Goal: Task Accomplishment & Management: Complete application form

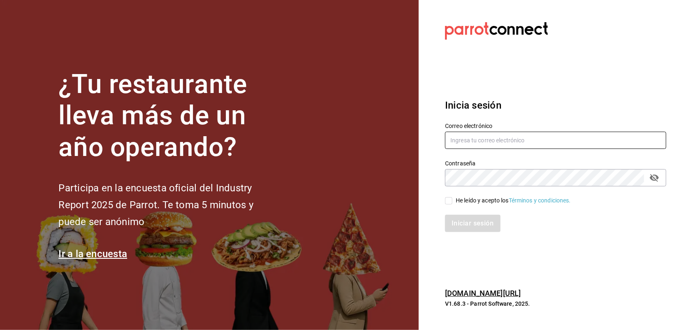
type input "[EMAIL_ADDRESS][DOMAIN_NAME]"
click at [448, 199] on input "He leído y acepto los Términos y condiciones." at bounding box center [448, 200] width 7 height 7
checkbox input "true"
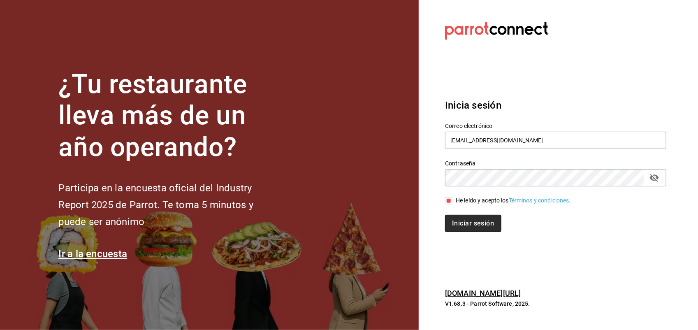
click at [460, 220] on button "Iniciar sesión" at bounding box center [473, 223] width 56 height 17
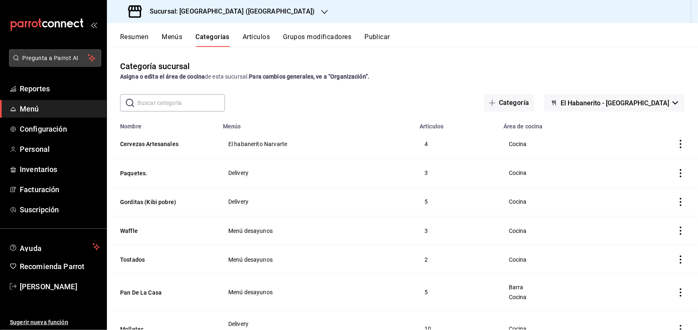
click at [35, 55] on span "Pregunta a Parrot AI" at bounding box center [55, 58] width 65 height 9
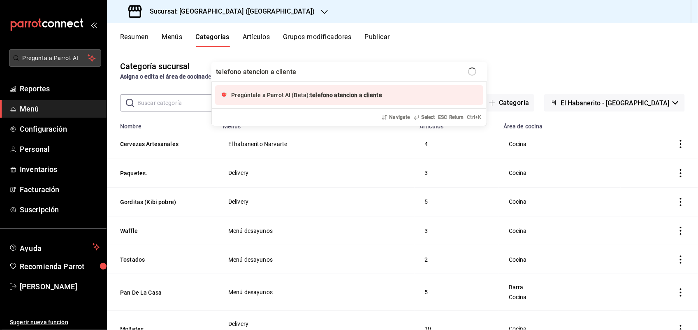
type input "telefono atencion a clientes"
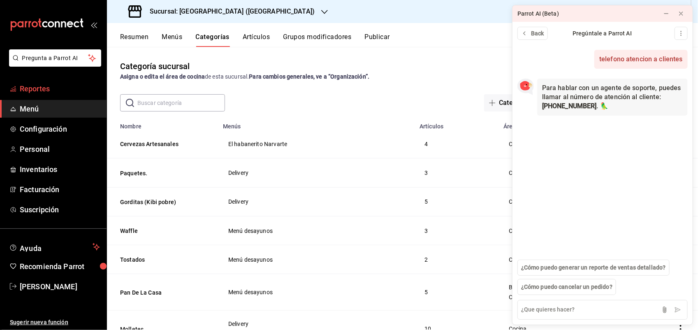
click at [32, 91] on span "Reportes" at bounding box center [60, 88] width 80 height 11
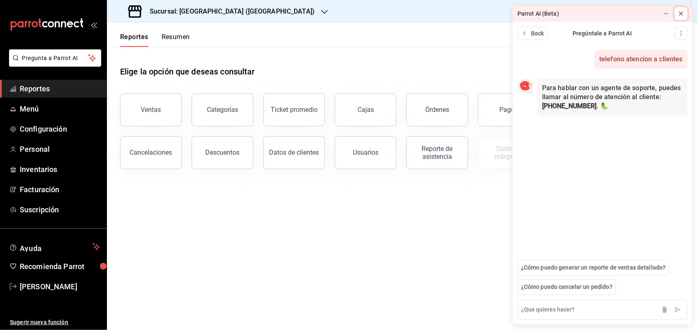
click at [683, 12] on icon at bounding box center [680, 13] width 7 height 7
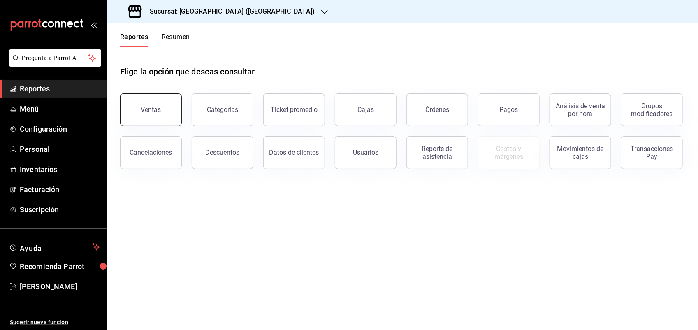
click at [160, 114] on button "Ventas" at bounding box center [151, 109] width 62 height 33
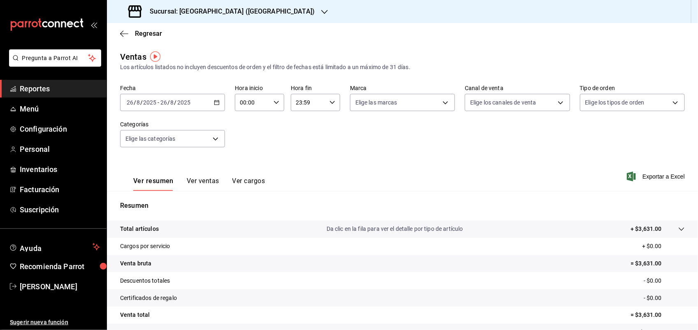
click at [215, 104] on icon "button" at bounding box center [217, 102] width 6 height 6
click at [139, 125] on span "Hoy" at bounding box center [159, 127] width 64 height 9
click at [199, 182] on button "Ver ventas" at bounding box center [203, 184] width 32 height 14
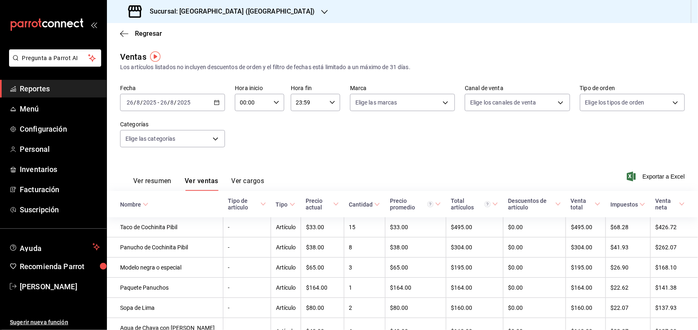
click at [252, 180] on button "Ver cargos" at bounding box center [247, 184] width 33 height 14
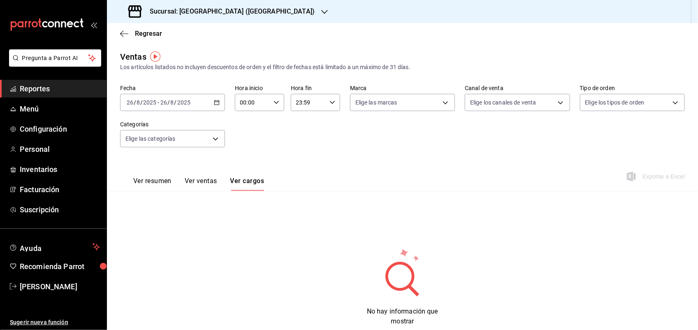
click at [153, 178] on button "Ver resumen" at bounding box center [152, 184] width 38 height 14
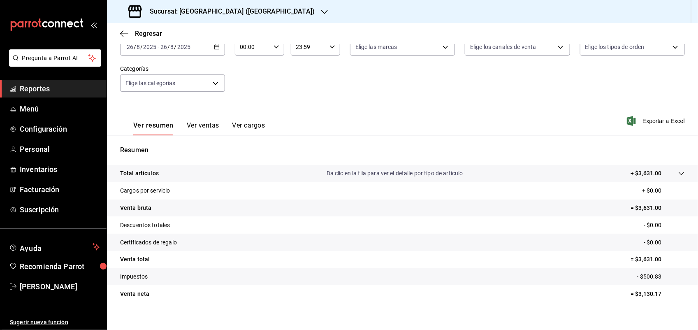
scroll to position [64, 0]
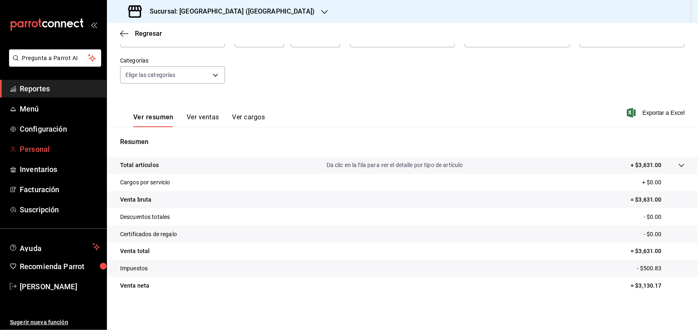
click at [42, 147] on span "Personal" at bounding box center [60, 148] width 80 height 11
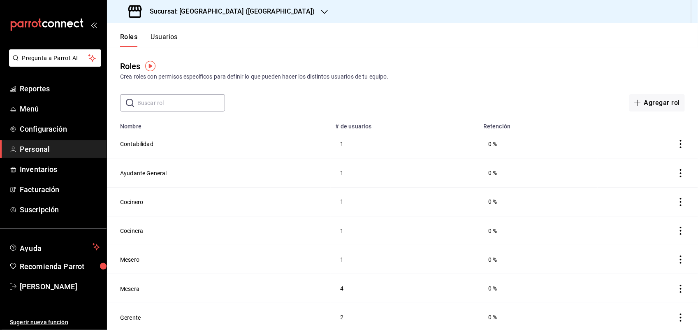
click at [155, 34] on button "Usuarios" at bounding box center [163, 40] width 27 height 14
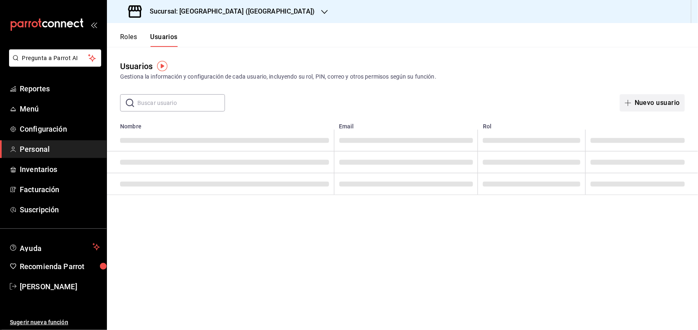
click at [653, 101] on button "Nuevo usuario" at bounding box center [651, 102] width 65 height 17
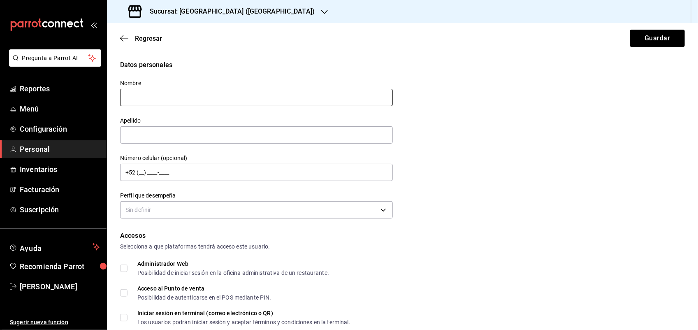
click at [149, 96] on input "text" at bounding box center [256, 97] width 273 height 17
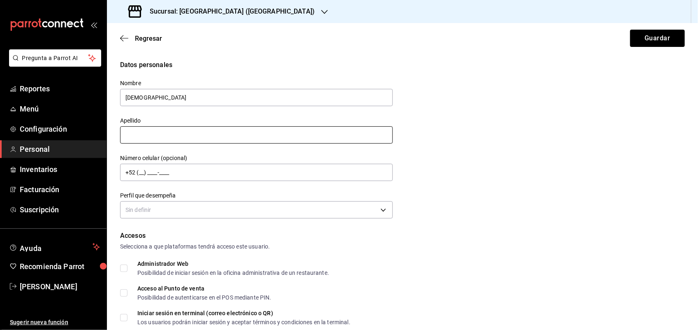
type input "[DEMOGRAPHIC_DATA]"
click at [137, 134] on input "text" at bounding box center [256, 134] width 273 height 17
type input "[PERSON_NAME]"
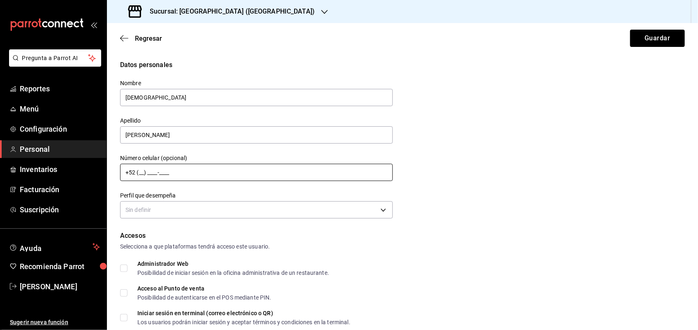
click at [138, 171] on input "+52 (__) ____-____" at bounding box center [256, 172] width 273 height 17
type input "[PHONE_NUMBER]"
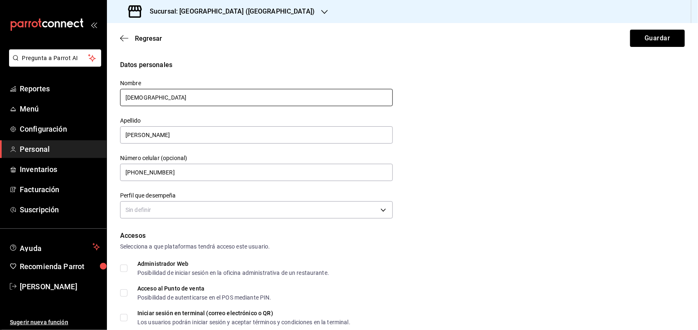
click at [145, 97] on input "[DEMOGRAPHIC_DATA]" at bounding box center [256, 97] width 273 height 17
type input "[DEMOGRAPHIC_DATA]"
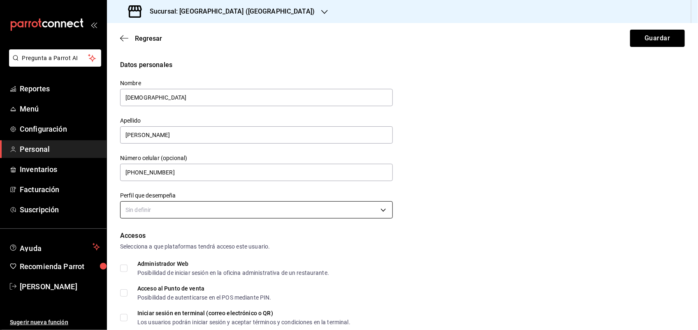
click at [152, 204] on body "Pregunta a Parrot AI Reportes Menú Configuración Personal Inventarios Facturaci…" at bounding box center [349, 165] width 698 height 330
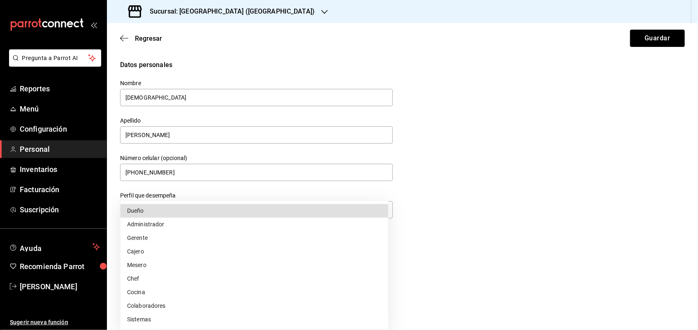
click at [159, 264] on li "Mesero" at bounding box center [254, 265] width 268 height 14
type input "WAITER"
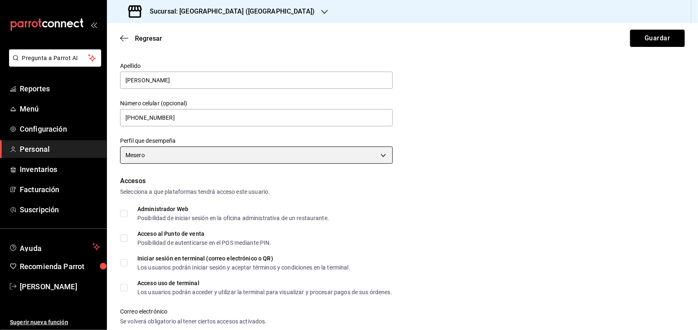
scroll to position [86, 0]
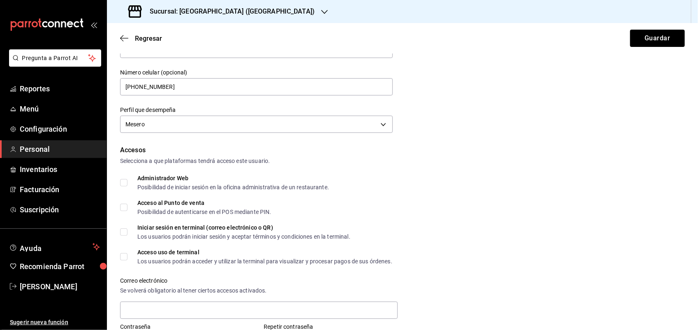
click at [123, 206] on input "Acceso al Punto de venta Posibilidad de autenticarse en el POS mediante PIN." at bounding box center [123, 206] width 7 height 7
checkbox input "false"
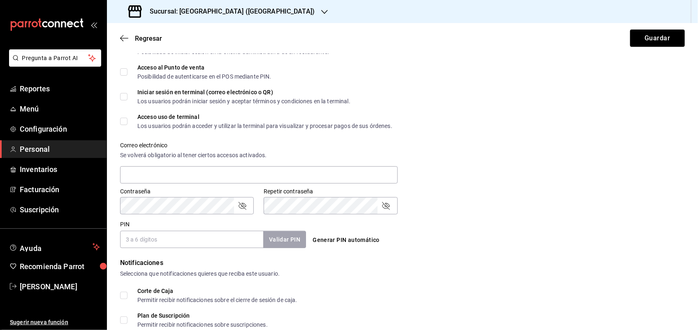
scroll to position [240, 0]
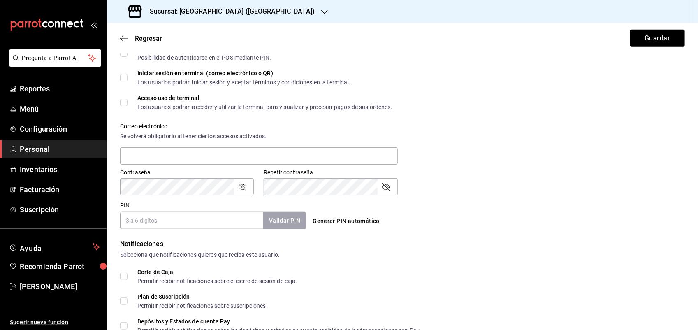
click at [181, 223] on input "PIN" at bounding box center [191, 220] width 143 height 17
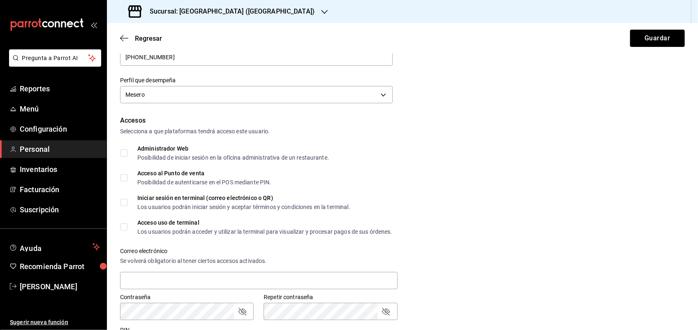
scroll to position [103, 0]
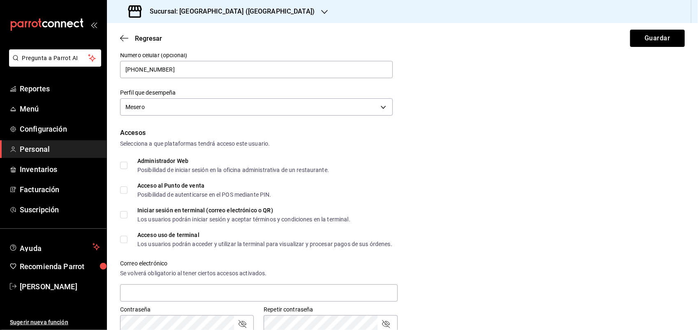
click at [471, 124] on form "Datos personales Nombre Christian Apellido [PERSON_NAME] Número celular (opcion…" at bounding box center [402, 249] width 564 height 584
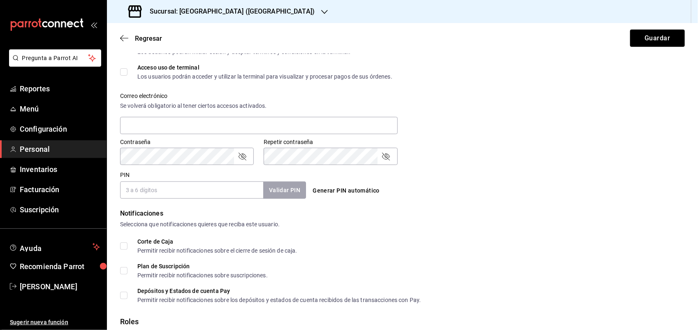
scroll to position [274, 0]
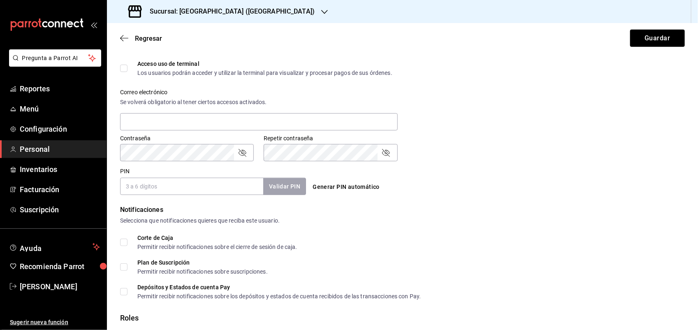
click at [192, 184] on input "PIN" at bounding box center [191, 186] width 143 height 17
type input "9316"
click at [277, 187] on button "Validar PIN" at bounding box center [284, 187] width 44 height 18
click at [502, 168] on div "PIN 9316 Validar PIN ​ Generar PIN automático" at bounding box center [401, 179] width 568 height 30
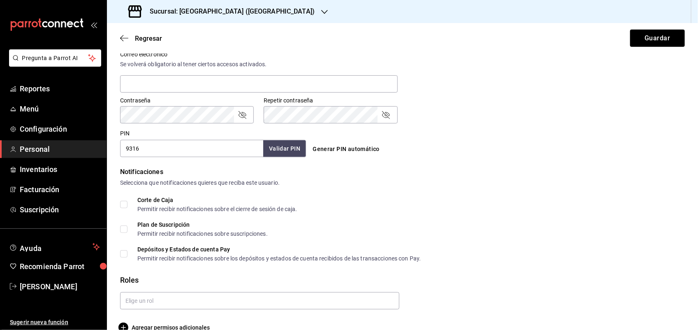
scroll to position [327, 0]
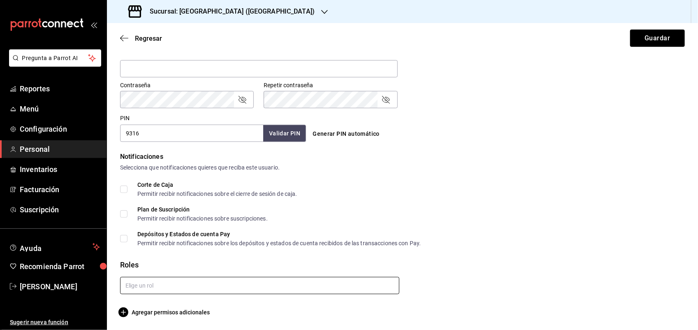
click at [337, 287] on input "text" at bounding box center [259, 285] width 279 height 17
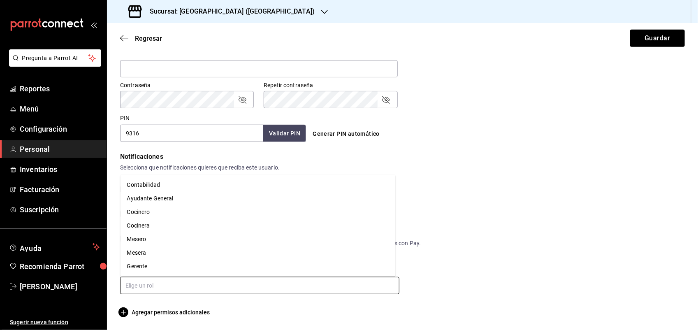
click at [166, 251] on li "Mesera" at bounding box center [257, 253] width 275 height 14
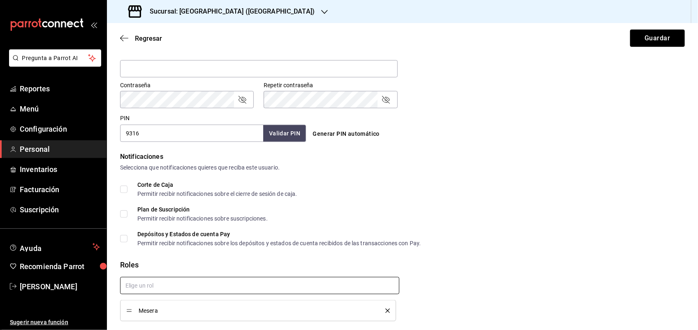
checkbox input "true"
click at [654, 32] on button "Guardar" at bounding box center [657, 38] width 55 height 17
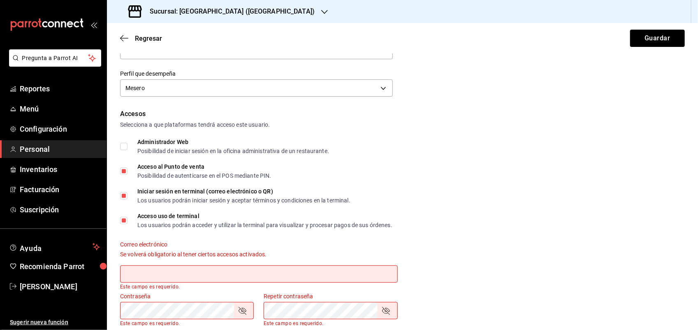
scroll to position [121, 0]
click at [122, 175] on input "Acceso al Punto de venta Posibilidad de autenticarse en el POS mediante PIN." at bounding box center [123, 171] width 7 height 7
checkbox input "false"
click at [126, 194] on input "Iniciar sesión en terminal (correo electrónico o QR) Los usuarios podrán inicia…" at bounding box center [123, 195] width 7 height 7
checkbox input "false"
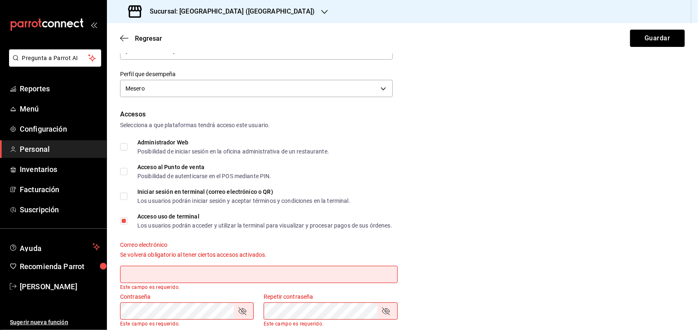
click at [123, 220] on input "Acceso uso de terminal Los usuarios podrán acceder y utilizar la terminal para …" at bounding box center [123, 220] width 7 height 7
checkbox input "false"
click at [648, 42] on button "Guardar" at bounding box center [657, 38] width 55 height 17
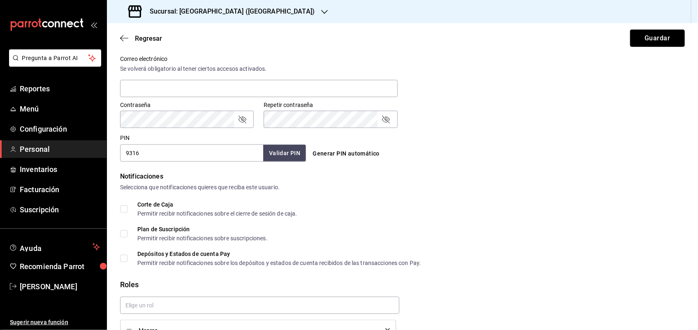
scroll to position [308, 0]
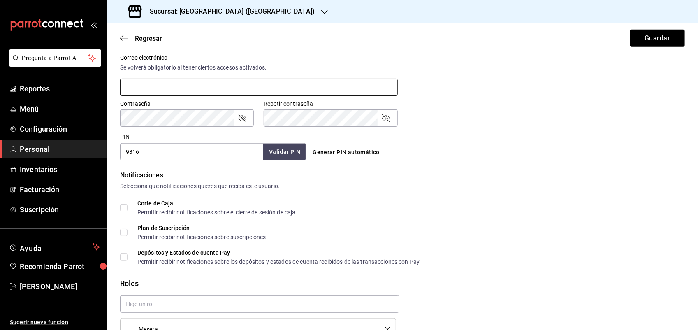
click at [165, 87] on input "text" at bounding box center [258, 87] width 277 height 17
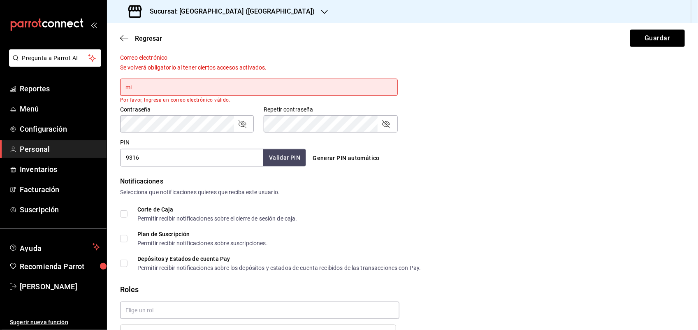
type input "m"
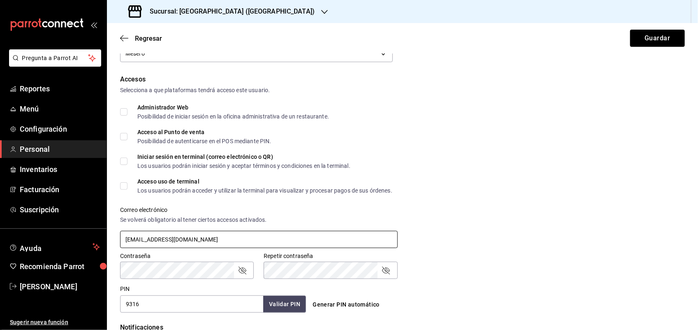
scroll to position [171, 0]
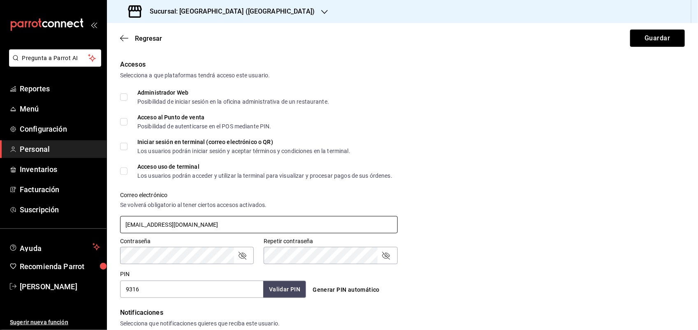
drag, startPoint x: 172, startPoint y: 225, endPoint x: 125, endPoint y: 221, distance: 46.6
click at [125, 221] on input "[EMAIL_ADDRESS][DOMAIN_NAME]" at bounding box center [258, 224] width 277 height 17
click at [171, 223] on input "[EMAIL_ADDRESS][DOMAIN_NAME]" at bounding box center [258, 224] width 277 height 17
click at [173, 223] on input "[EMAIL_ADDRESS][DOMAIN_NAME]" at bounding box center [258, 224] width 277 height 17
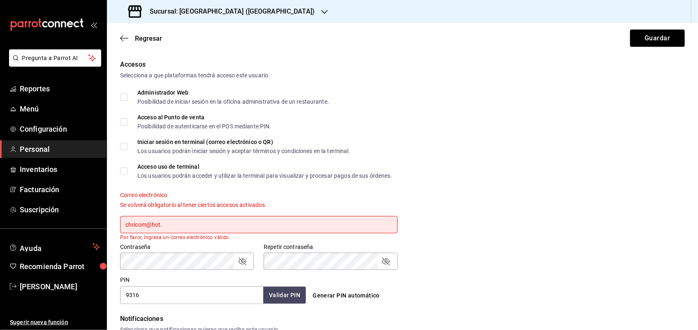
click at [173, 223] on input "chricom@hot." at bounding box center [258, 224] width 277 height 17
click at [203, 221] on input "chricom@hot." at bounding box center [258, 224] width 277 height 17
click at [522, 71] on div "Selecciona a que plataformas tendrá acceso este usuario." at bounding box center [402, 75] width 564 height 9
click at [146, 225] on input "chricom@hot..com" at bounding box center [258, 224] width 277 height 17
click at [154, 221] on input "chric@hot..com" at bounding box center [258, 224] width 277 height 17
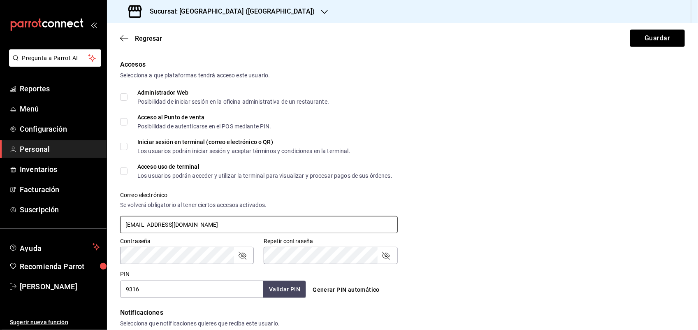
type input "[EMAIL_ADDRESS][DOMAIN_NAME]"
click at [484, 150] on div "Iniciar sesión en terminal (correo electrónico o QR) Los usuarios podrán inicia…" at bounding box center [402, 146] width 564 height 15
drag, startPoint x: 171, startPoint y: 225, endPoint x: 123, endPoint y: 223, distance: 48.2
click at [123, 223] on input "[EMAIL_ADDRESS][DOMAIN_NAME]" at bounding box center [258, 224] width 277 height 17
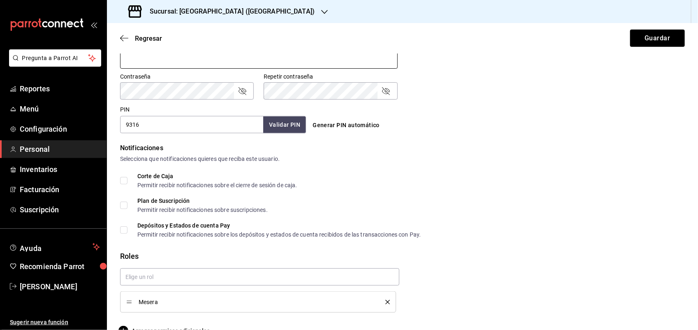
scroll to position [354, 0]
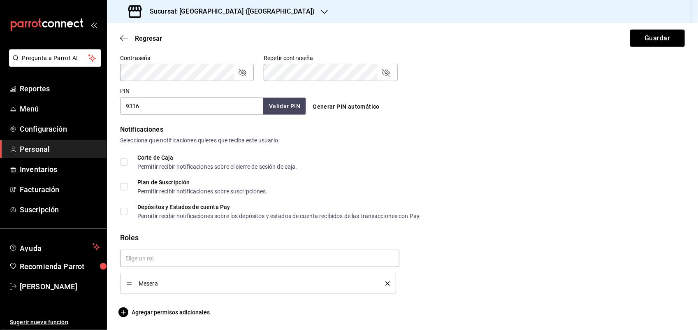
click at [385, 282] on icon "delete" at bounding box center [387, 283] width 5 height 5
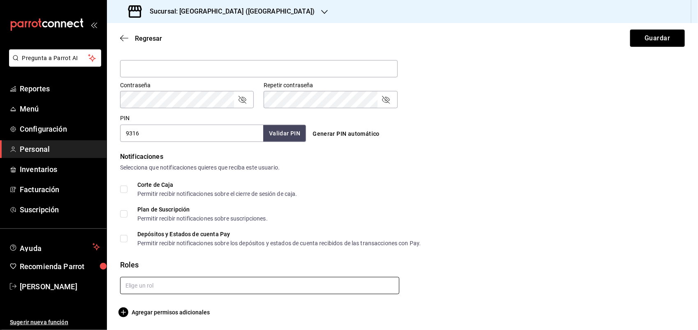
click at [349, 286] on input "text" at bounding box center [259, 285] width 279 height 17
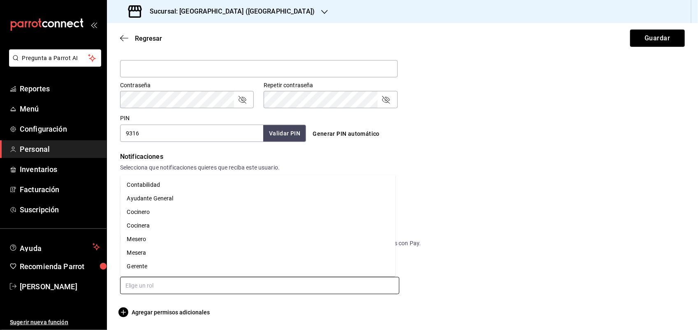
click at [144, 238] on li "Mesero" at bounding box center [257, 239] width 275 height 14
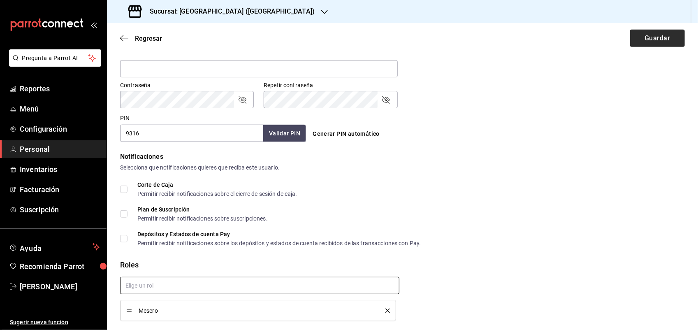
checkbox input "true"
click at [638, 35] on button "Guardar" at bounding box center [657, 38] width 55 height 17
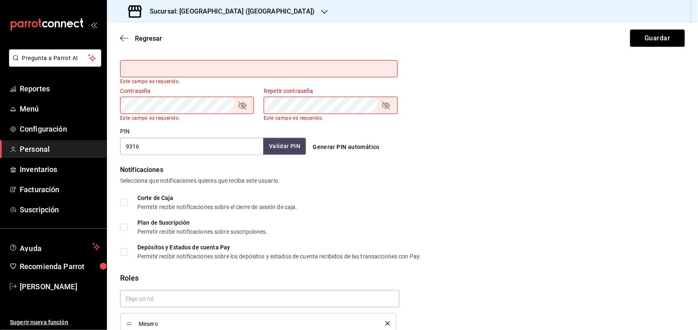
paste input "[EMAIL_ADDRESS][DOMAIN_NAME]"
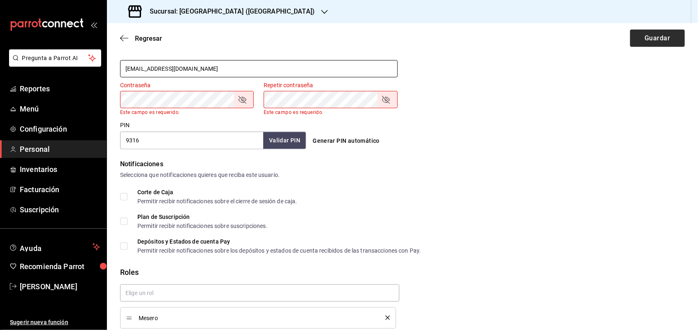
type input "[EMAIL_ADDRESS][DOMAIN_NAME]"
click at [649, 37] on button "Guardar" at bounding box center [657, 38] width 55 height 17
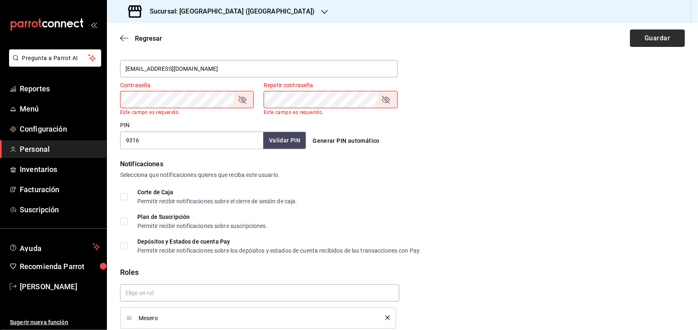
click at [649, 37] on button "Guardar" at bounding box center [657, 38] width 55 height 17
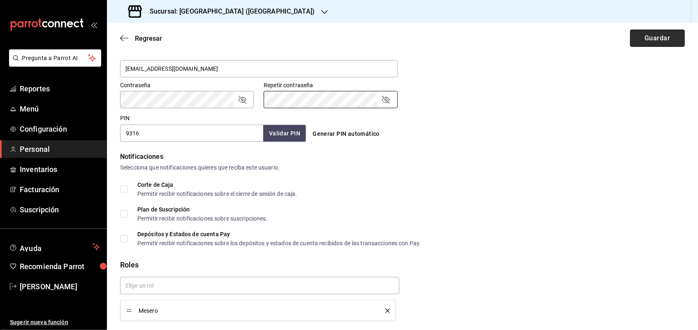
click at [652, 38] on button "Guardar" at bounding box center [657, 38] width 55 height 17
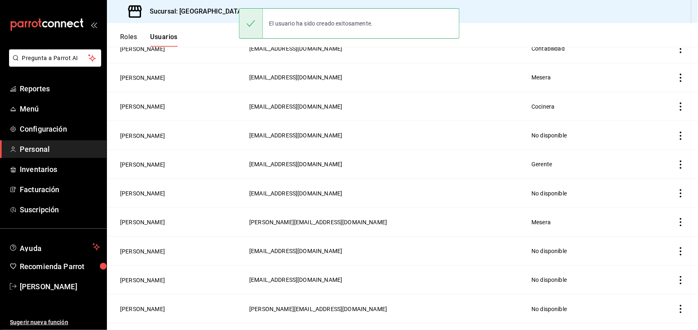
scroll to position [356, 0]
